Goal: Task Accomplishment & Management: Manage account settings

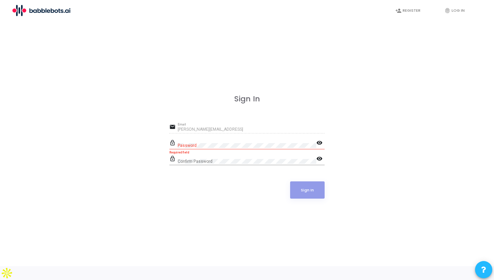
click at [179, 132] on div "[PERSON_NAME][EMAIL_ADDRESS] Email" at bounding box center [251, 128] width 147 height 11
click at [320, 147] on mat-icon "visibility" at bounding box center [321, 143] width 8 height 8
click at [164, 152] on div "Sign In email [PERSON_NAME][EMAIL_ADDRESS] Email lock_outline Password visibili…" at bounding box center [247, 154] width 479 height 267
click at [185, 165] on div "Confirm Password" at bounding box center [247, 160] width 139 height 11
click at [322, 196] on button "Sign In" at bounding box center [307, 190] width 35 height 17
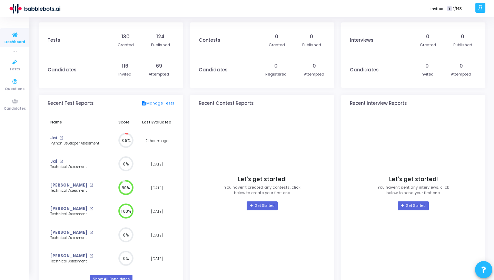
click at [9, 75] on ul "Dashboard true Tests Questions Candidates" at bounding box center [14, 148] width 29 height 253
click at [13, 67] on span "Tests" at bounding box center [14, 70] width 11 height 6
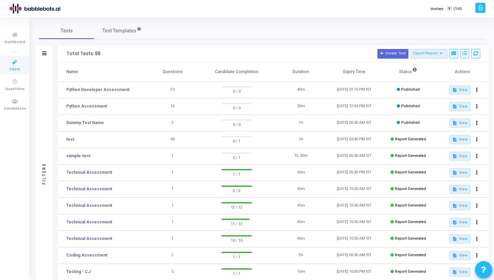
drag, startPoint x: 231, startPoint y: 108, endPoint x: 256, endPoint y: 108, distance: 25.2
click at [256, 108] on td "0 / 3" at bounding box center [236, 106] width 75 height 17
click at [207, 109] on td "0 / 3" at bounding box center [236, 106] width 75 height 17
click at [95, 108] on link "Python Assessment" at bounding box center [86, 106] width 41 height 6
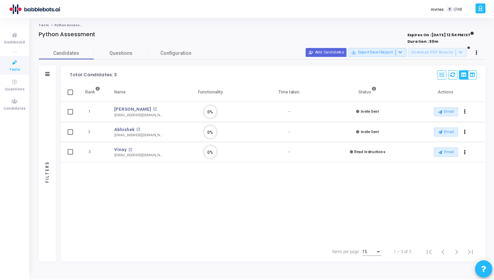
scroll to position [15, 18]
click at [304, 192] on div "Rank Name Functionality Time taken Status Actions 1 Surendra open_in_new [EMAIL…" at bounding box center [274, 163] width 427 height 161
drag, startPoint x: 359, startPoint y: 152, endPoint x: 397, endPoint y: 152, distance: 37.6
click at [397, 152] on td "Read Instructions" at bounding box center [369, 152] width 79 height 20
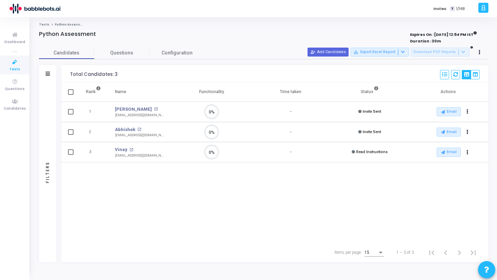
click at [44, 23] on link "Tests" at bounding box center [44, 24] width 10 height 4
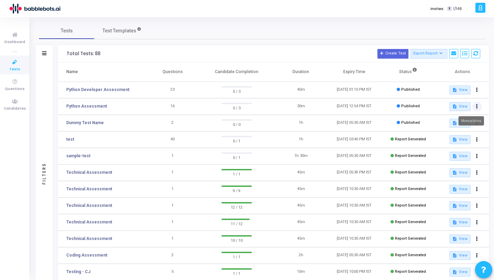
click at [477, 106] on icon at bounding box center [478, 106] width 2 height 3
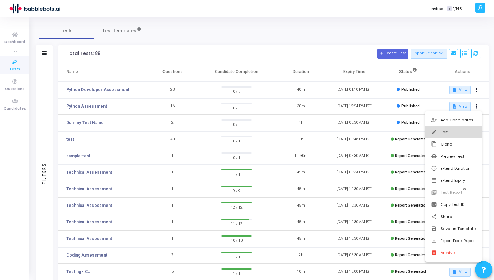
click at [444, 132] on button "edit Edit" at bounding box center [454, 132] width 56 height 12
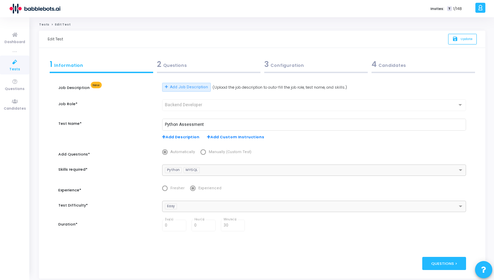
click at [188, 106] on span "Backend Developer" at bounding box center [183, 105] width 37 height 5
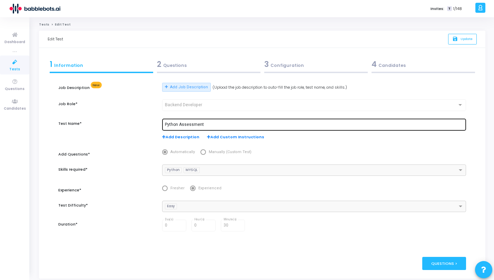
click at [205, 123] on input "Python Assessment" at bounding box center [314, 125] width 299 height 5
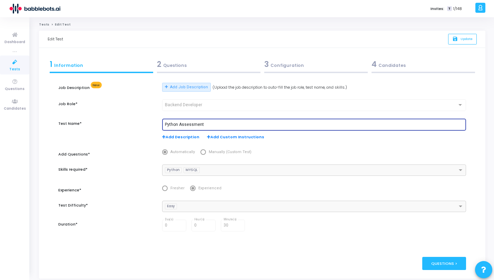
click at [180, 126] on input "Python Assessment" at bounding box center [314, 125] width 299 height 5
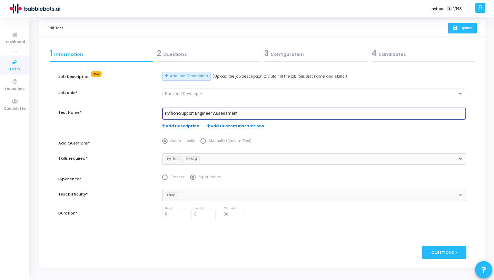
type input "Python-Support Engineer Assessment"
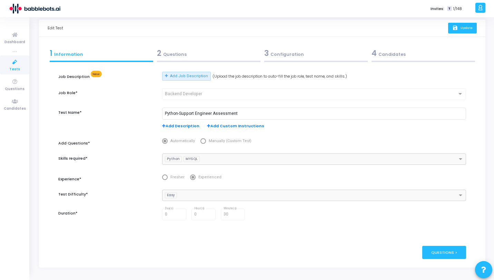
click at [465, 26] on span "Update" at bounding box center [467, 28] width 12 height 4
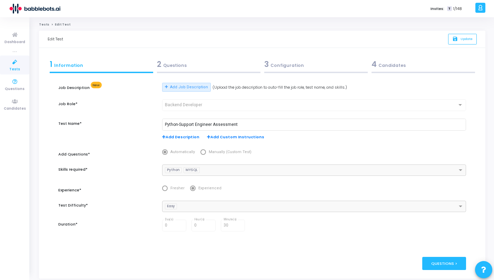
click at [17, 62] on icon at bounding box center [15, 62] width 15 height 9
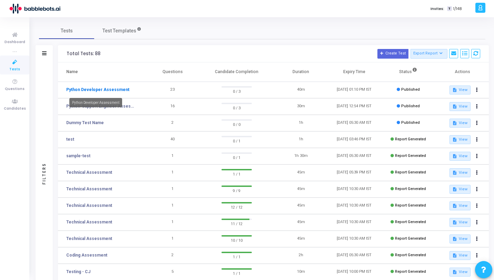
click at [112, 90] on link "Python Developer Assessment" at bounding box center [97, 90] width 63 height 6
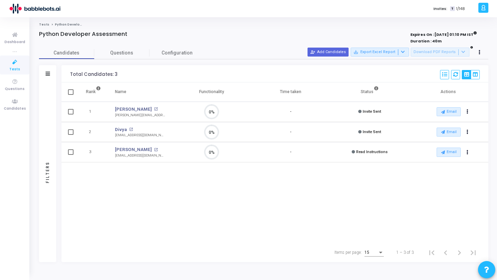
scroll to position [3, 3]
